Goal: Transaction & Acquisition: Book appointment/travel/reservation

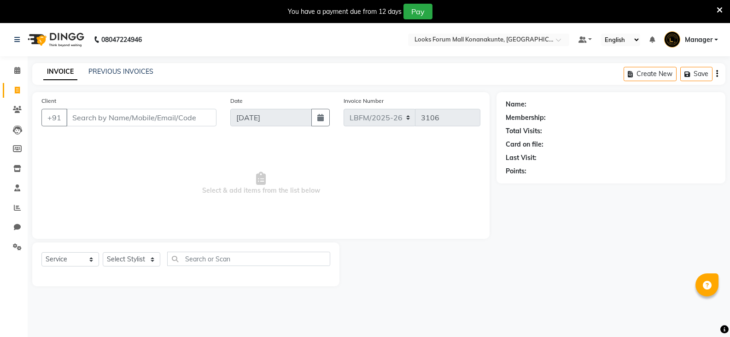
select select "service"
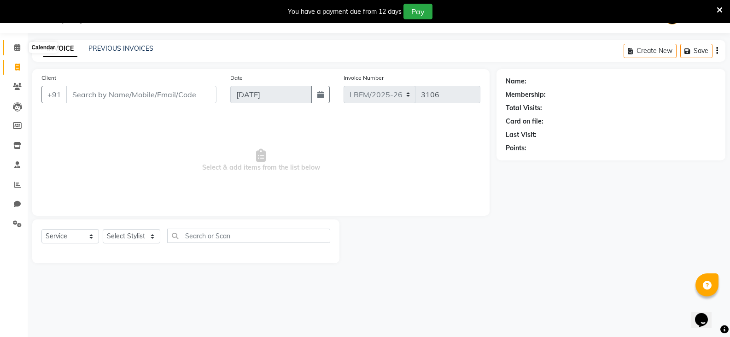
drag, startPoint x: 18, startPoint y: 47, endPoint x: 29, endPoint y: 52, distance: 11.7
click at [18, 47] on icon at bounding box center [17, 47] width 6 height 7
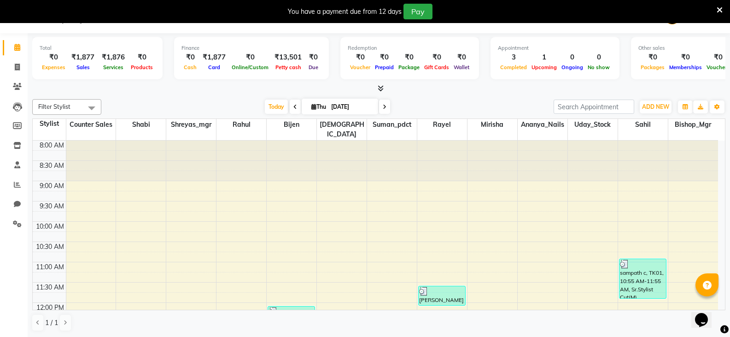
click at [386, 107] on span at bounding box center [384, 106] width 11 height 14
type input "[DATE]"
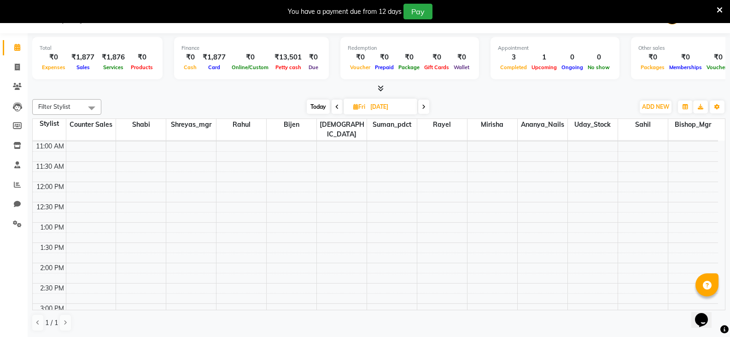
scroll to position [111, 0]
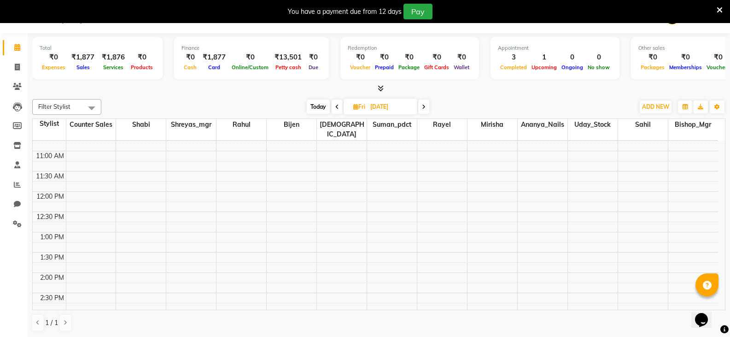
click at [251, 186] on div "8:00 AM 8:30 AM 9:00 AM 9:30 AM 10:00 AM 10:30 AM 11:00 AM 11:30 AM 12:00 PM 12…" at bounding box center [375, 292] width 685 height 526
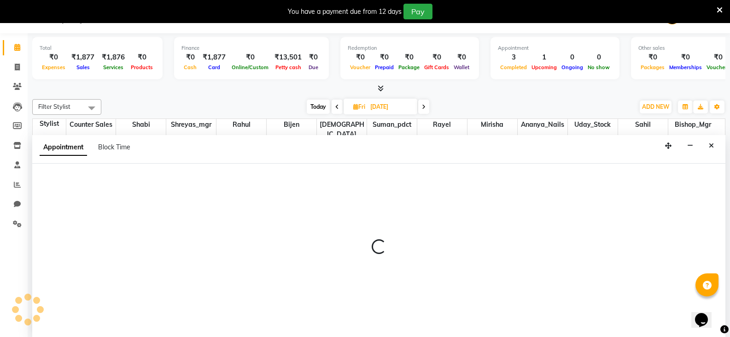
click at [251, 187] on div at bounding box center [378, 250] width 693 height 174
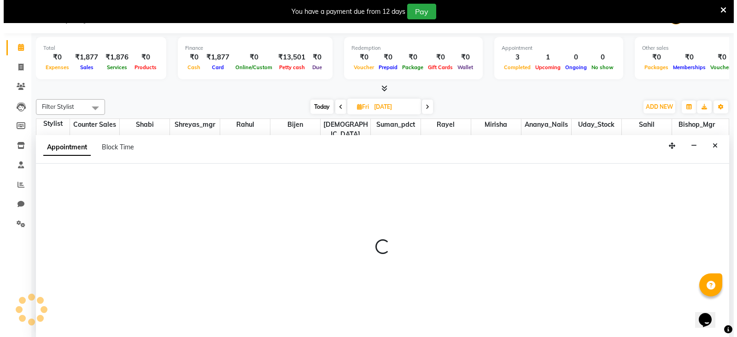
scroll to position [23, 0]
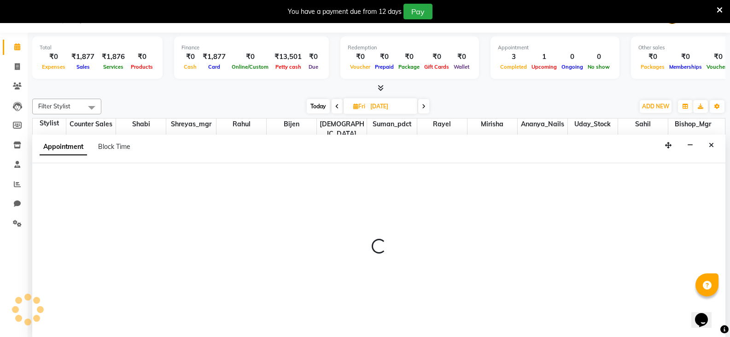
select select "90391"
select select "tentative"
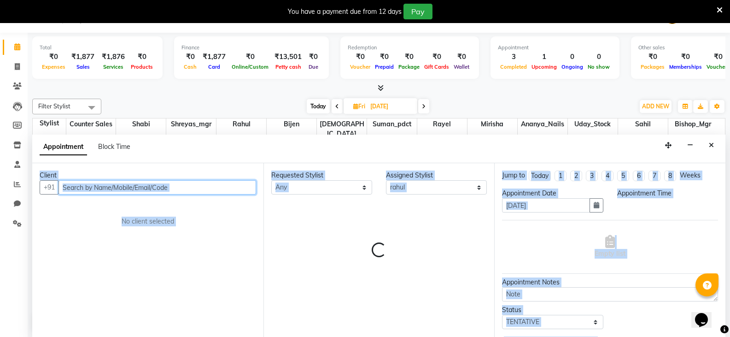
select select "720"
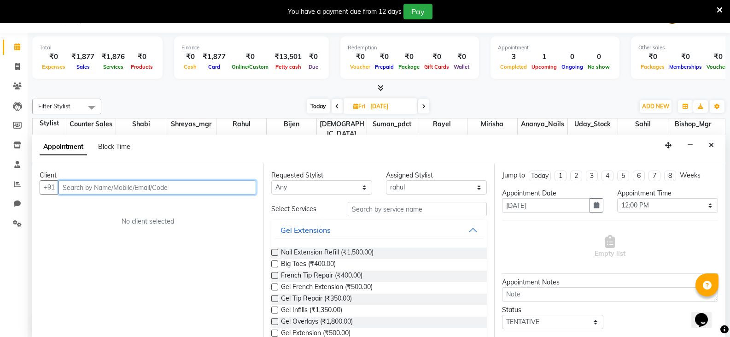
click at [131, 190] on input "text" at bounding box center [157, 187] width 198 height 14
type input "999682088"
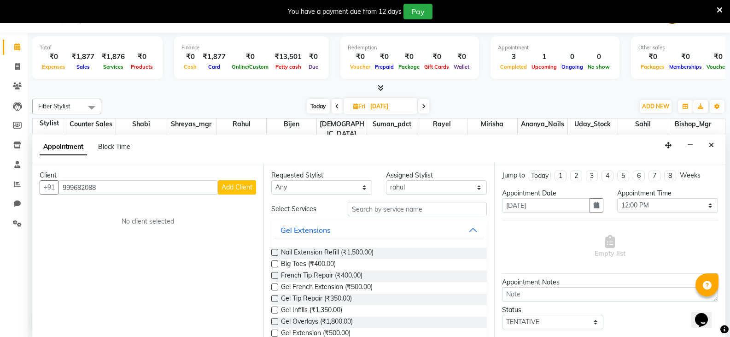
click at [228, 189] on span "Add Client" at bounding box center [237, 187] width 31 height 8
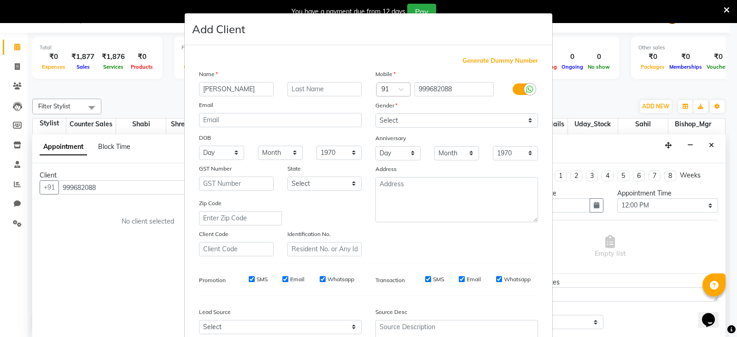
type input "[PERSON_NAME]"
click at [401, 123] on select "Select [DEMOGRAPHIC_DATA] [DEMOGRAPHIC_DATA] Other Prefer Not To Say" at bounding box center [456, 120] width 163 height 14
select select "[DEMOGRAPHIC_DATA]"
click at [375, 113] on select "Select [DEMOGRAPHIC_DATA] [DEMOGRAPHIC_DATA] Other Prefer Not To Say" at bounding box center [456, 120] width 163 height 14
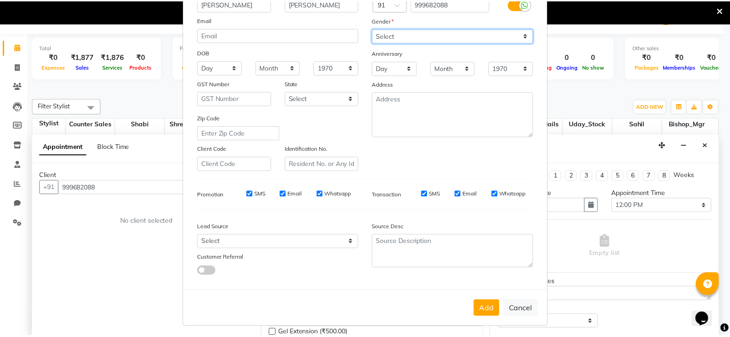
scroll to position [88, 0]
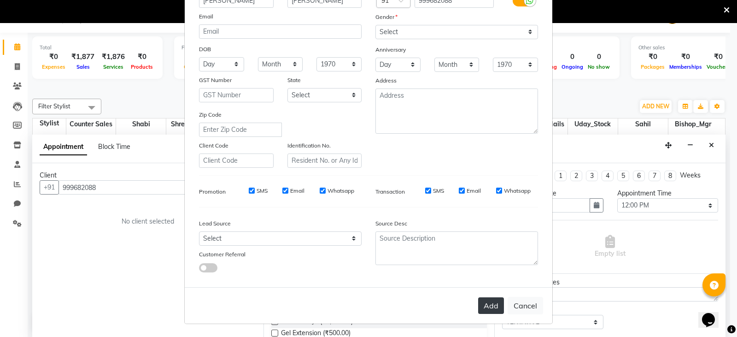
click at [490, 309] on button "Add" at bounding box center [491, 305] width 26 height 17
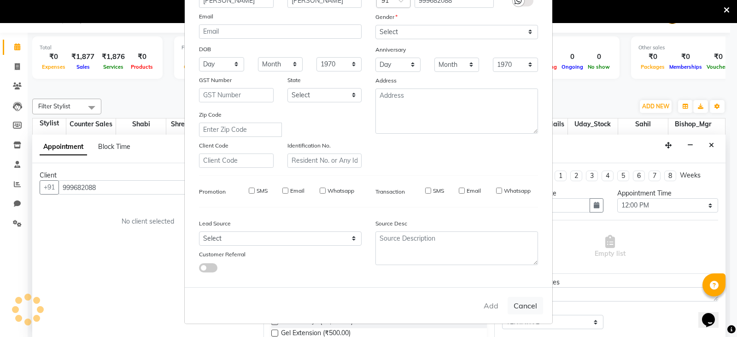
select select
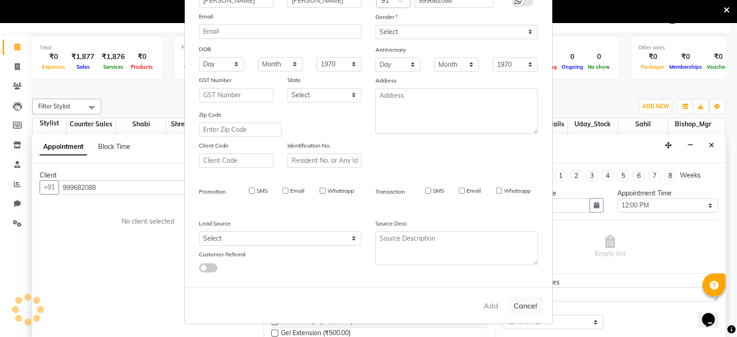
select select
checkbox input "false"
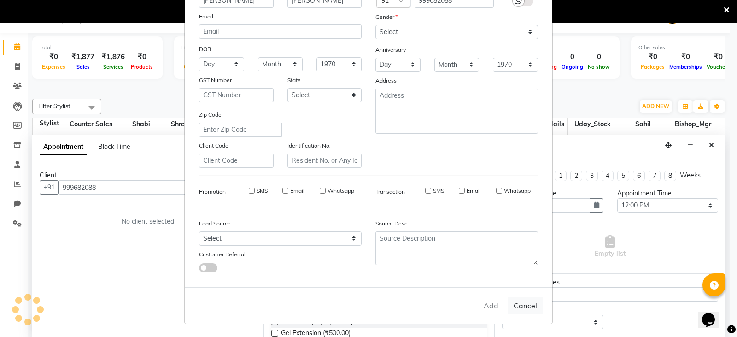
checkbox input "false"
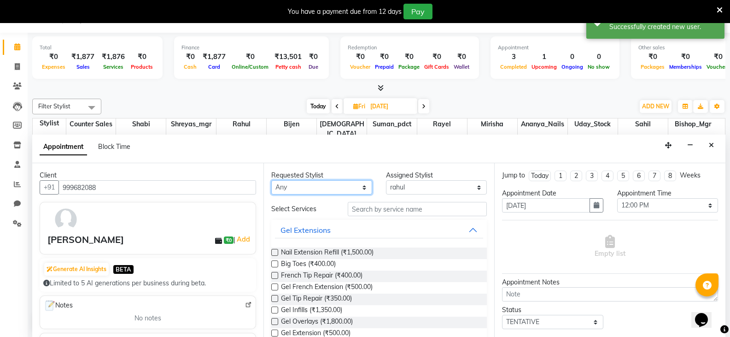
click at [345, 187] on select "Any Ananya_Nails [PERSON_NAME] Bijen Bishop_Mgr Counter Sales Mirisha [PERSON_N…" at bounding box center [321, 187] width 101 height 14
select select "90391"
click at [271, 180] on select "Any Ananya_Nails [PERSON_NAME] Bijen Bishop_Mgr Counter Sales Mirisha [PERSON_N…" at bounding box center [321, 187] width 101 height 14
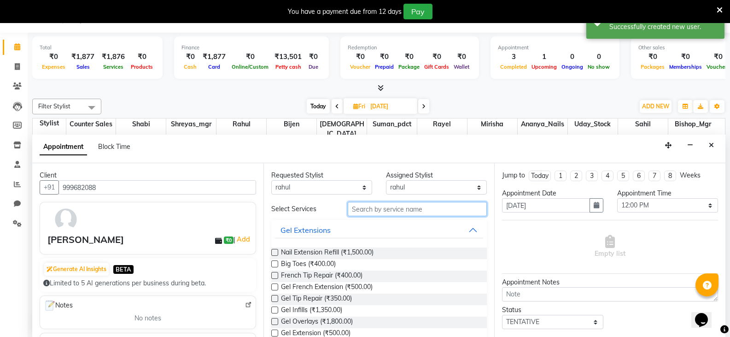
click at [400, 211] on input "text" at bounding box center [417, 209] width 139 height 14
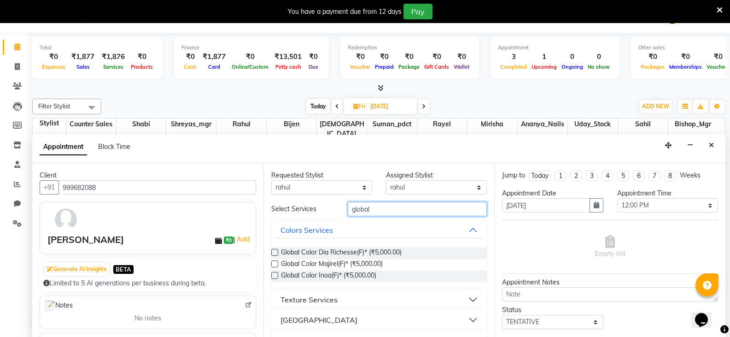
type input "global"
click at [272, 277] on label at bounding box center [274, 275] width 7 height 7
click at [272, 277] on input "checkbox" at bounding box center [274, 276] width 6 height 6
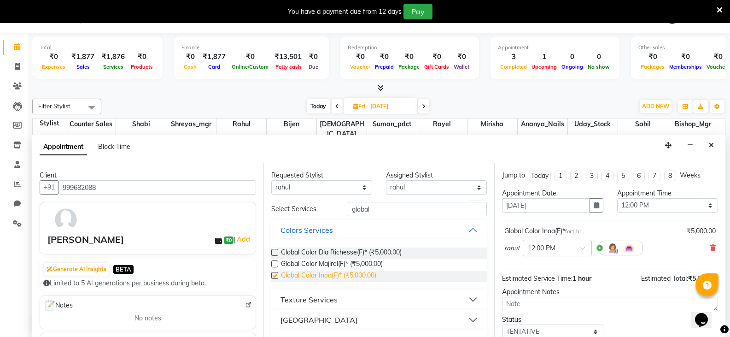
checkbox input "false"
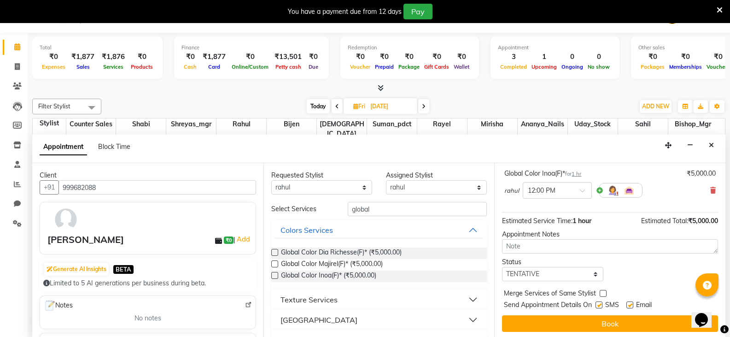
scroll to position [60, 0]
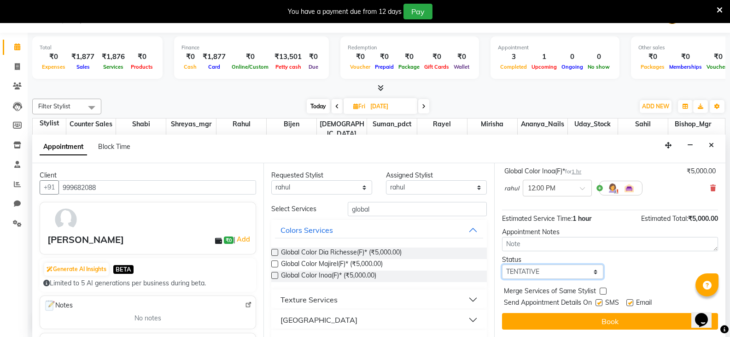
click at [591, 270] on select "Select TENTATIVE CONFIRM UPCOMING" at bounding box center [552, 271] width 101 height 14
select select "confirm booking"
click at [502, 264] on select "Select TENTATIVE CONFIRM UPCOMING" at bounding box center [552, 271] width 101 height 14
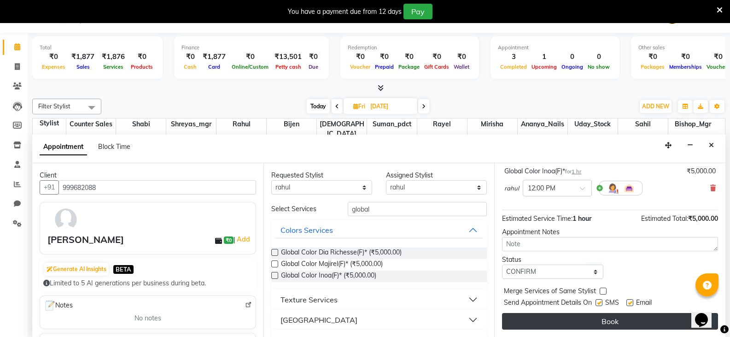
click at [574, 314] on button "Book" at bounding box center [610, 321] width 216 height 17
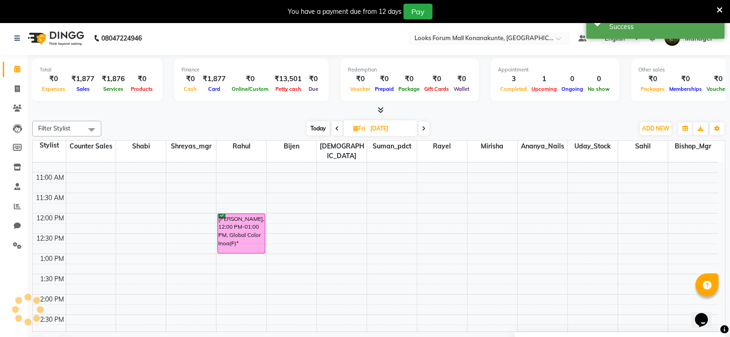
scroll to position [0, 0]
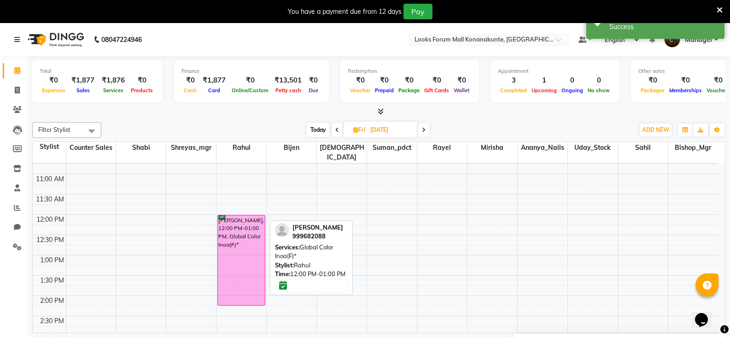
drag, startPoint x: 244, startPoint y: 243, endPoint x: 242, endPoint y: 302, distance: 59.0
click at [244, 295] on div "[PERSON_NAME], 12:00 PM-01:00 PM, Global Color Inoa(F)* [PERSON_NAME], 12:00 PM…" at bounding box center [241, 316] width 50 height 526
